Goal: Task Accomplishment & Management: Manage account settings

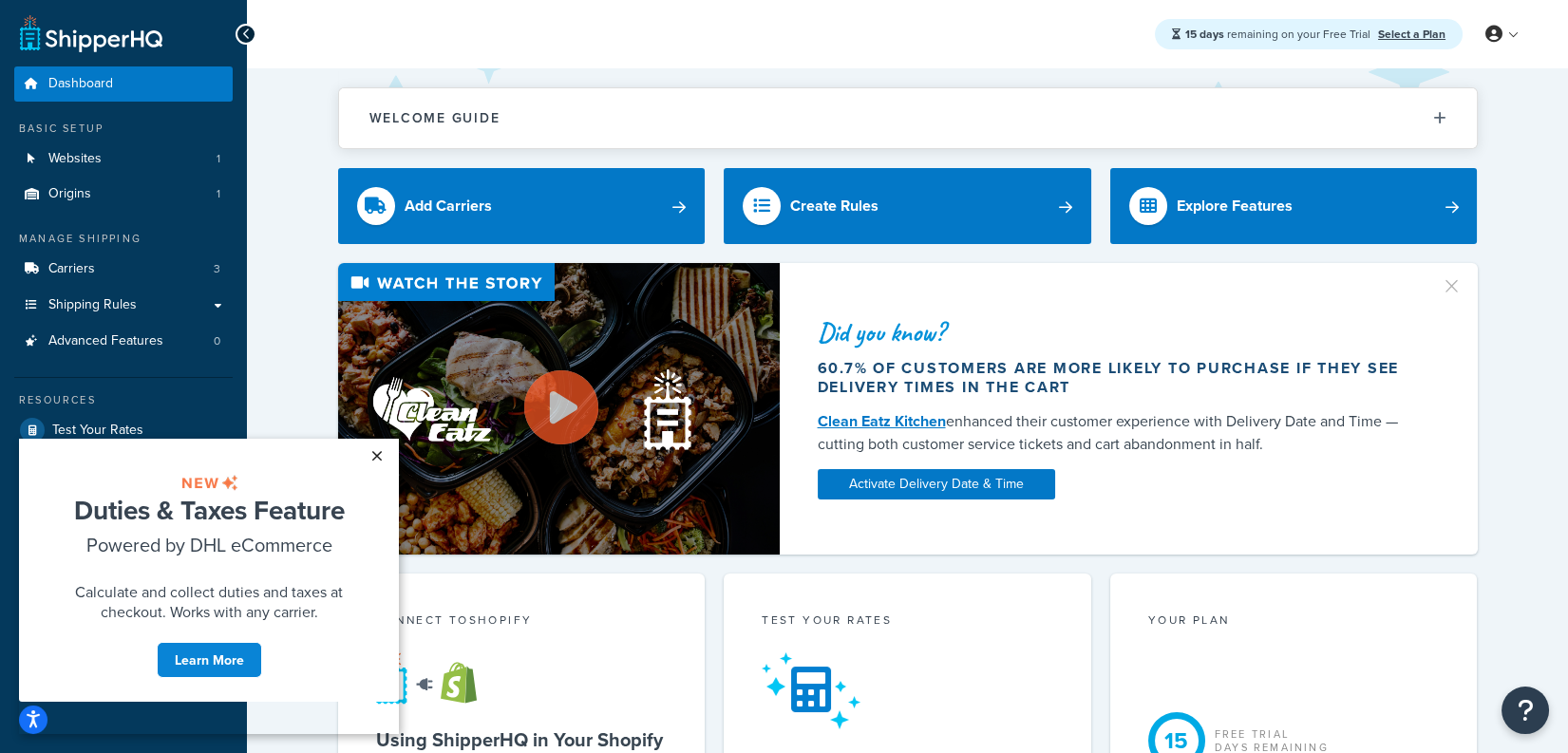
click at [383, 453] on link "×" at bounding box center [376, 456] width 33 height 34
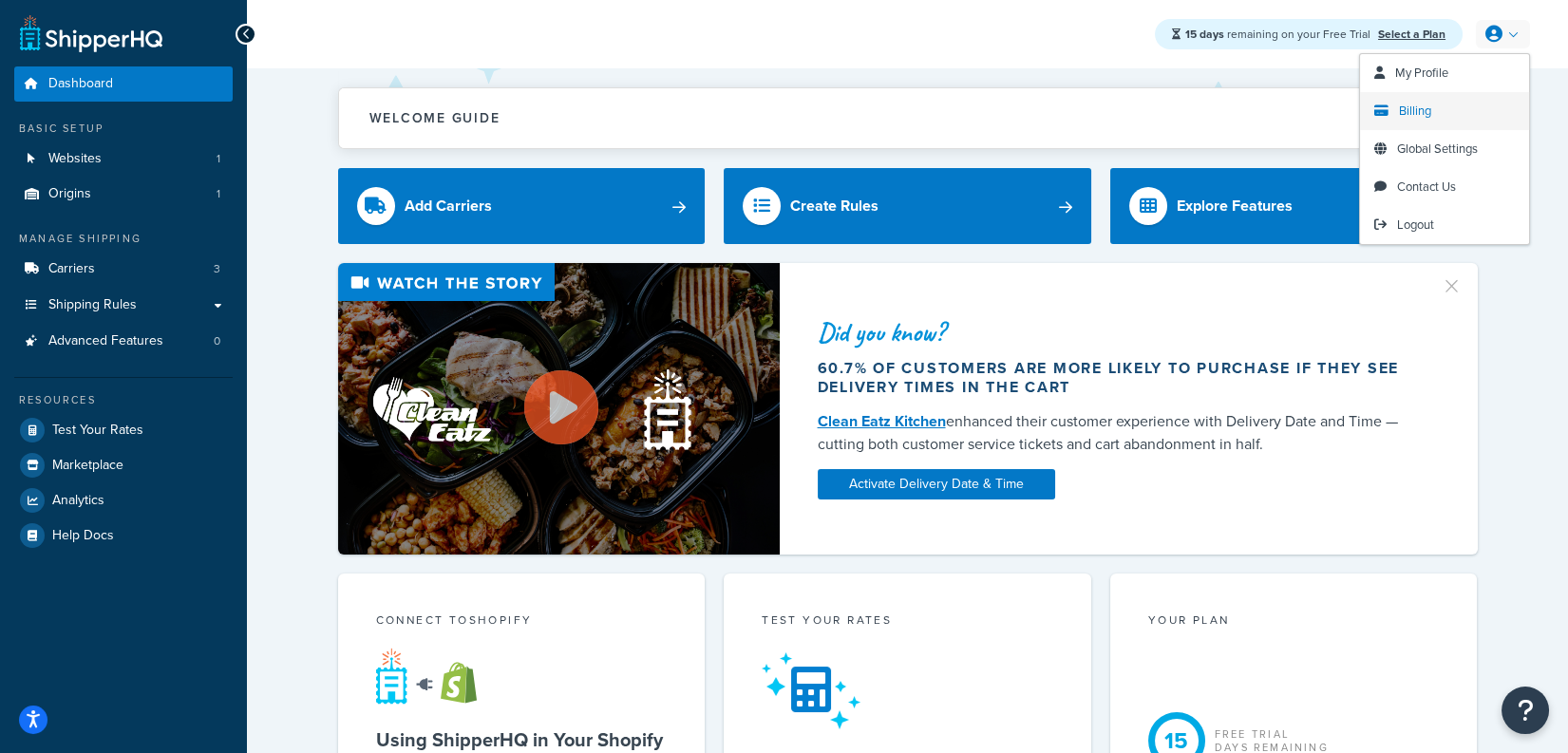
click at [1405, 109] on span "Billing" at bounding box center [1415, 110] width 32 height 18
